Goal: Transaction & Acquisition: Obtain resource

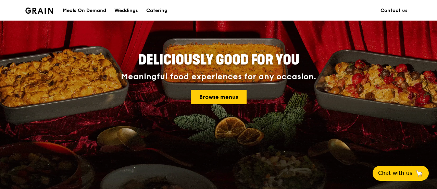
scroll to position [103, 0]
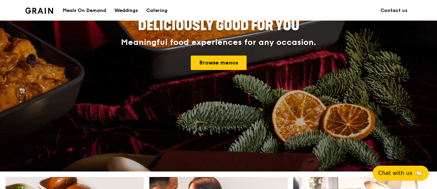
click at [218, 70] on div "Deliciously good for you Meaningful food experiences for any occasion. Browse m…" at bounding box center [218, 44] width 308 height 56
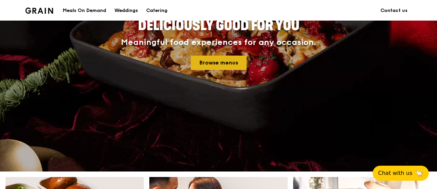
scroll to position [0, 0]
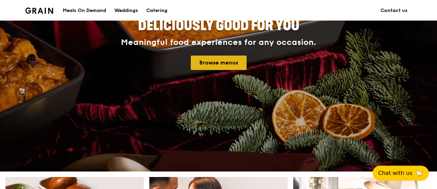
click at [220, 69] on link "Browse menus" at bounding box center [219, 62] width 56 height 14
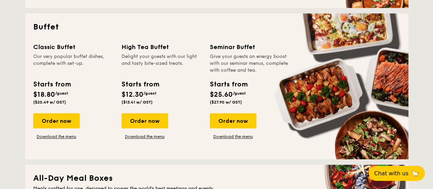
scroll to position [308, 0]
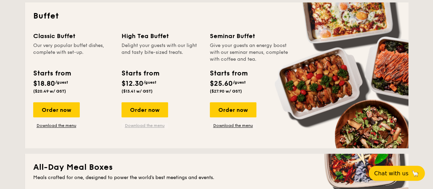
click at [159, 126] on link "Download the menu" at bounding box center [145, 125] width 47 height 5
